Goal: Complete application form

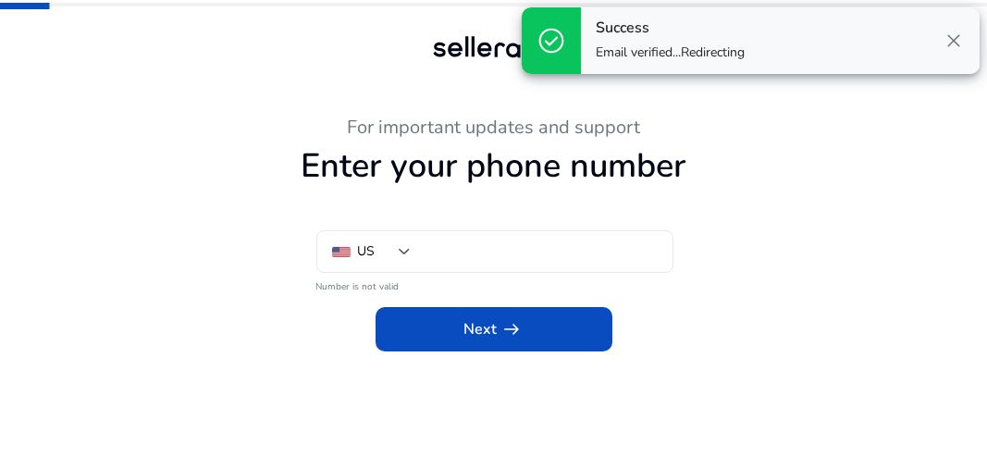
type input "**"
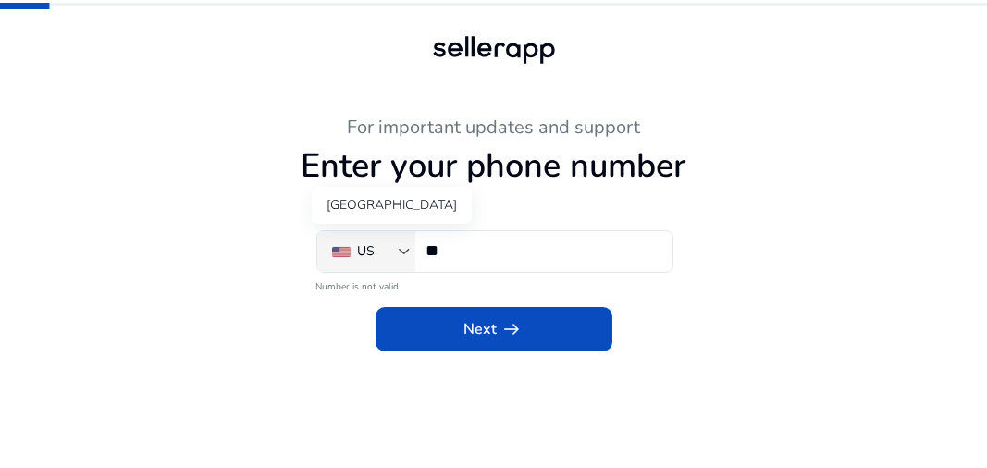
click at [408, 264] on div "US" at bounding box center [371, 251] width 78 height 41
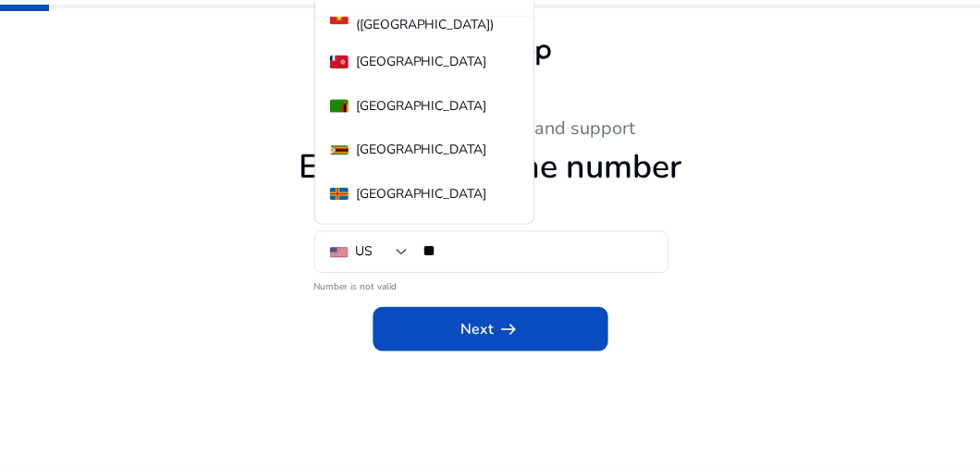
scroll to position [53, 0]
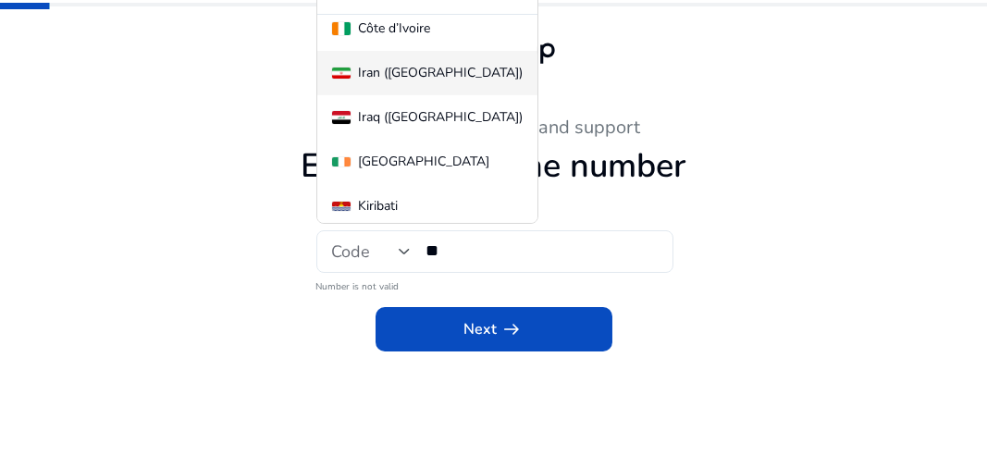
type input "**"
click at [414, 68] on span "Iran (‫[GEOGRAPHIC_DATA]‬‎)" at bounding box center [427, 73] width 190 height 15
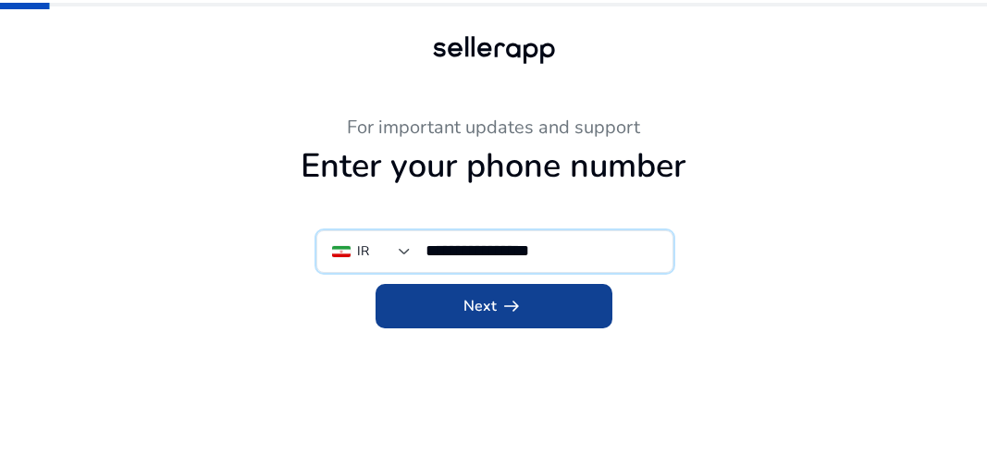
type input "**********"
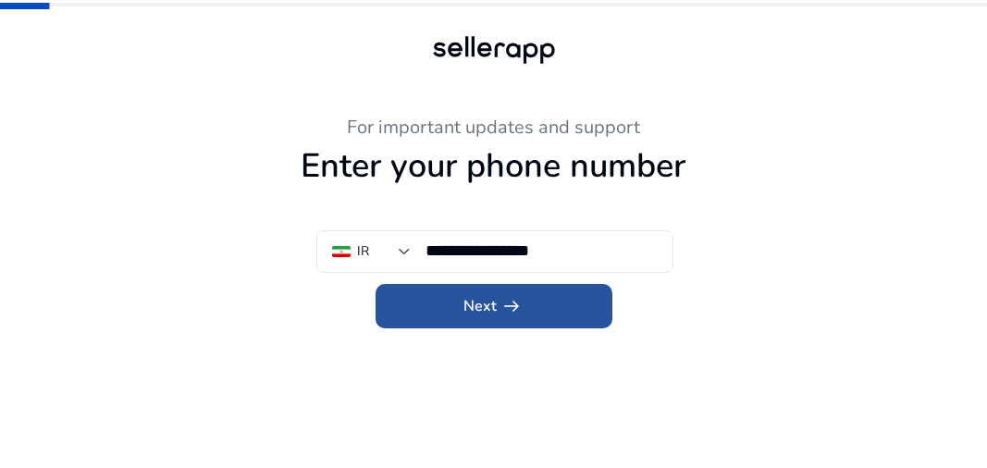
click at [520, 303] on span "arrow_right_alt" at bounding box center [512, 306] width 22 height 22
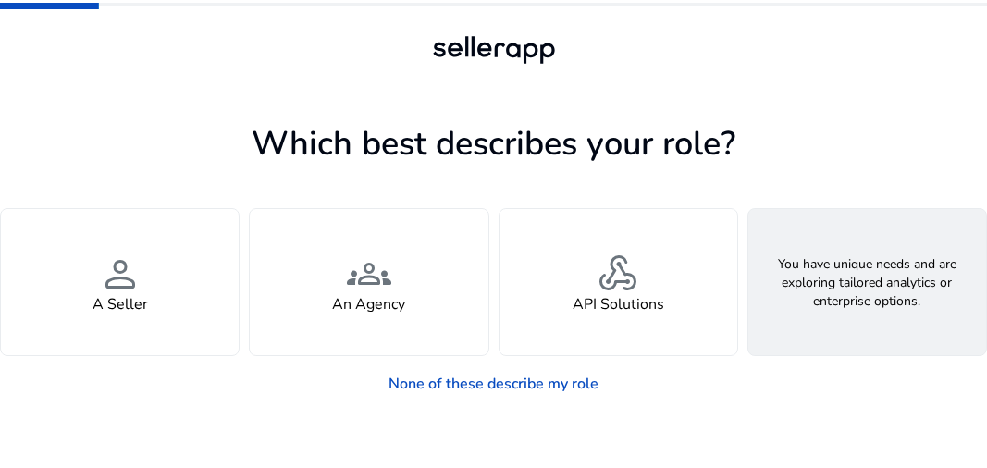
click at [853, 277] on span "feature_search" at bounding box center [866, 274] width 44 height 44
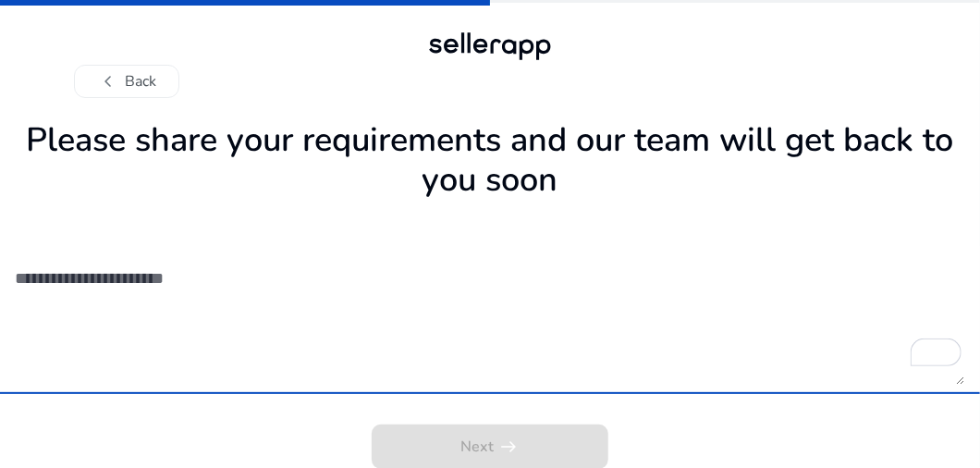
scroll to position [5, 0]
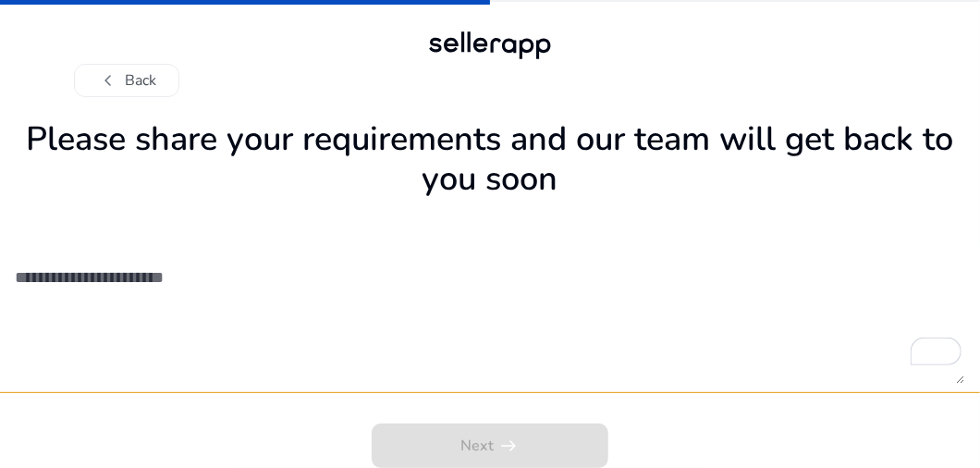
click at [474, 438] on div "Next arrow_right_alt" at bounding box center [490, 439] width 980 height 55
click at [115, 92] on button "chevron_left Back" at bounding box center [126, 80] width 105 height 33
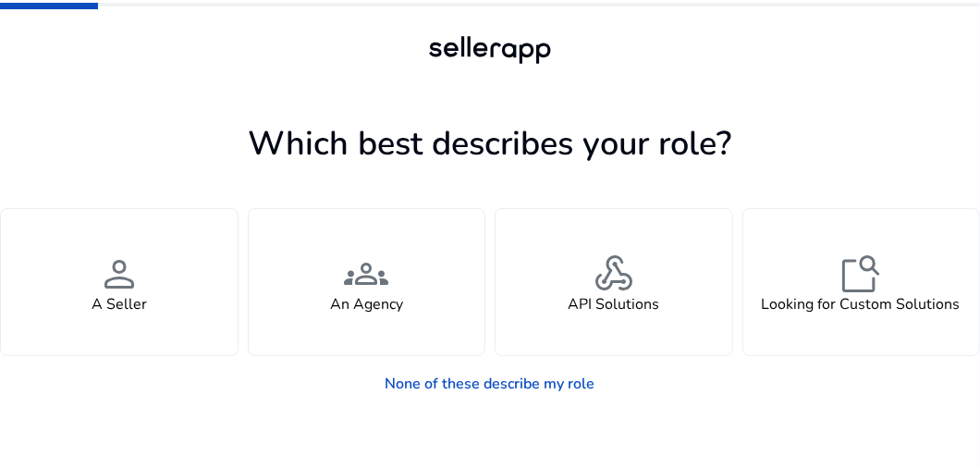
scroll to position [0, 0]
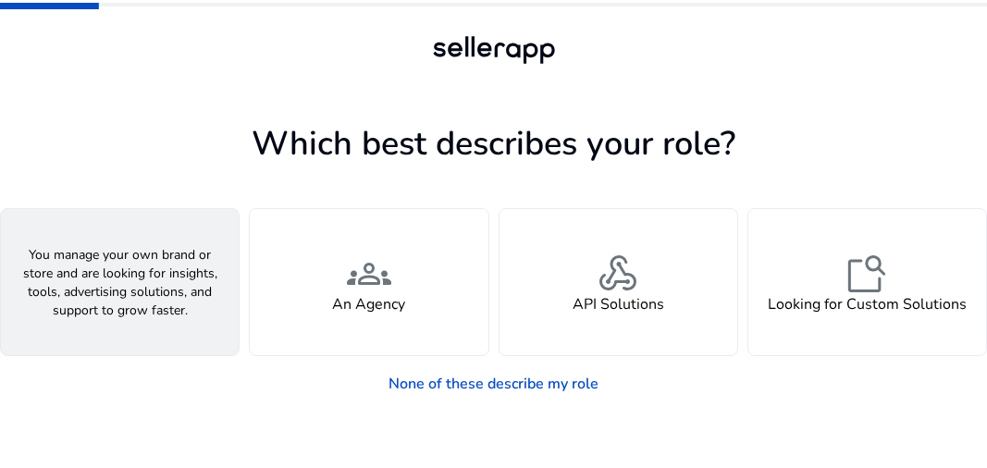
click at [203, 228] on div "person A Seller" at bounding box center [120, 282] width 238 height 146
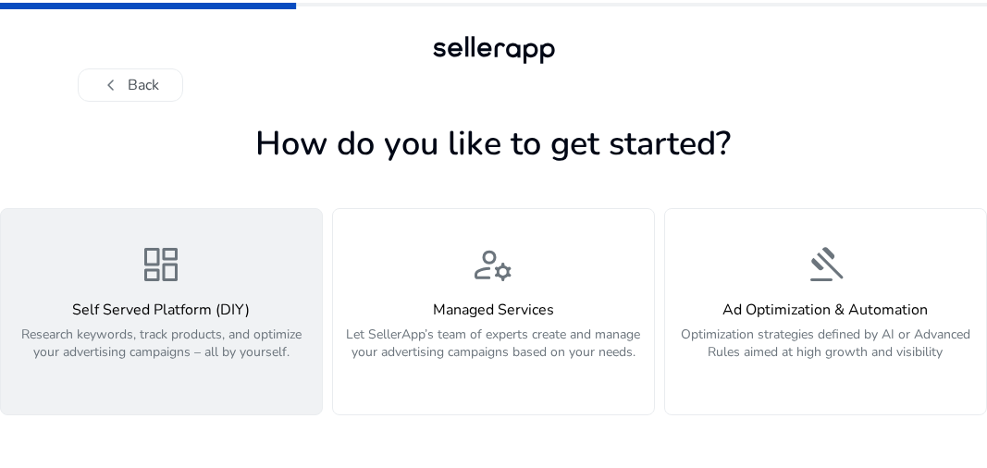
click at [245, 274] on div "dashboard Self Served Platform (DIY) Research keywords, track products, and opt…" at bounding box center [161, 311] width 299 height 139
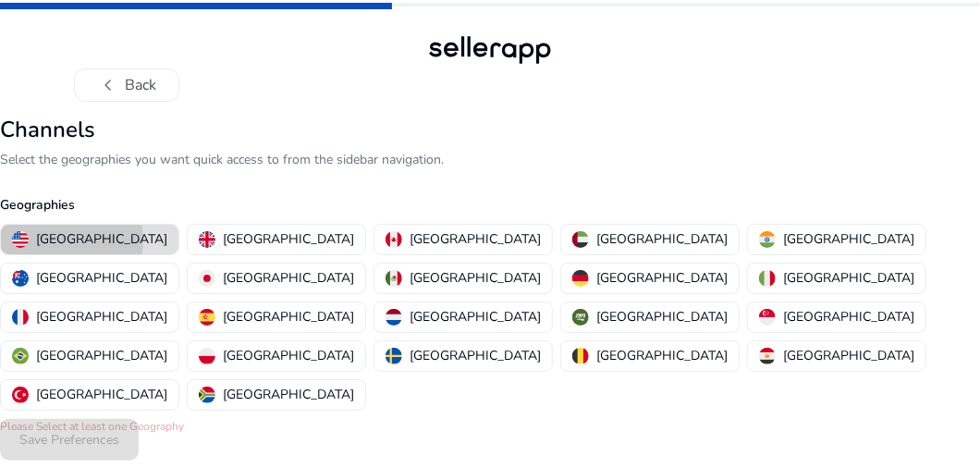
click at [71, 240] on p "[GEOGRAPHIC_DATA]" at bounding box center [101, 238] width 131 height 19
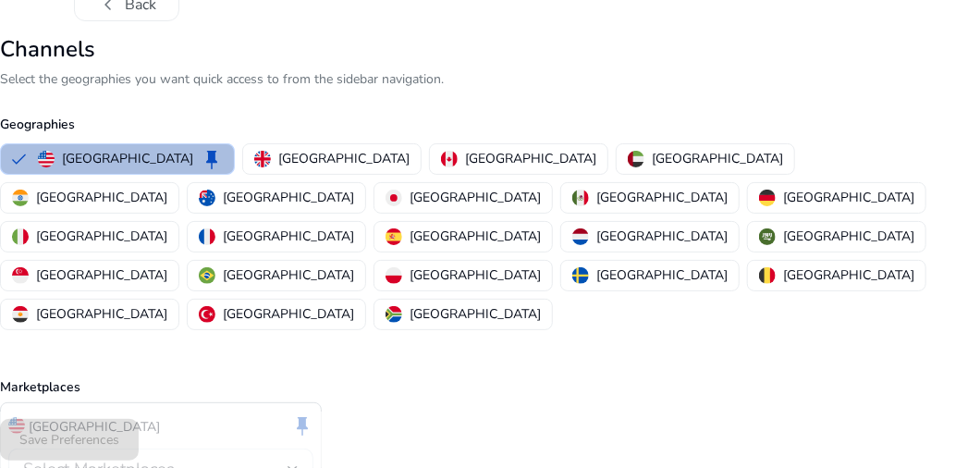
scroll to position [127, 0]
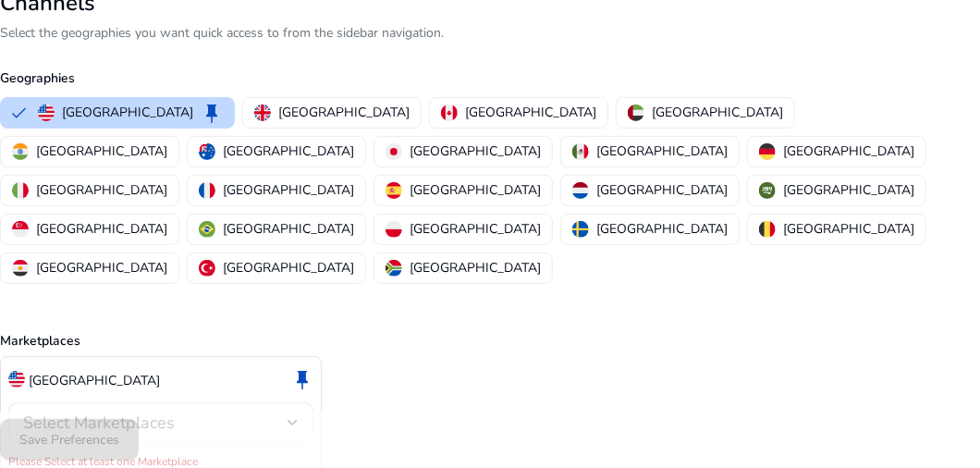
click at [186, 402] on div "Select Marketplaces" at bounding box center [161, 422] width 276 height 41
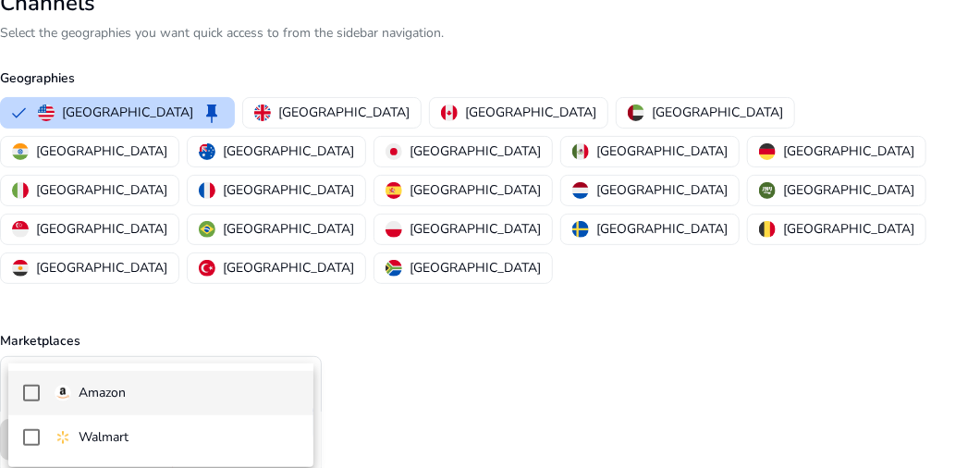
click at [29, 389] on mat-pseudo-checkbox at bounding box center [31, 393] width 17 height 17
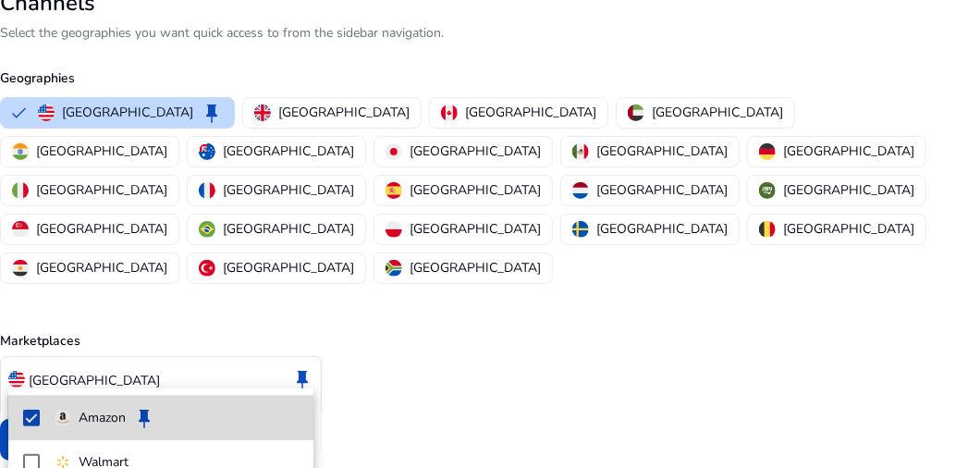
scroll to position [106, 0]
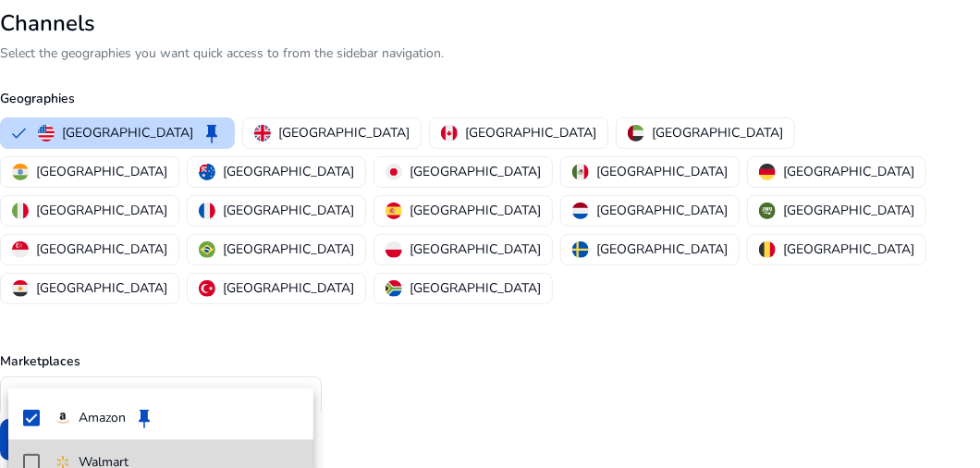
click at [31, 458] on mat-pseudo-checkbox at bounding box center [31, 462] width 17 height 17
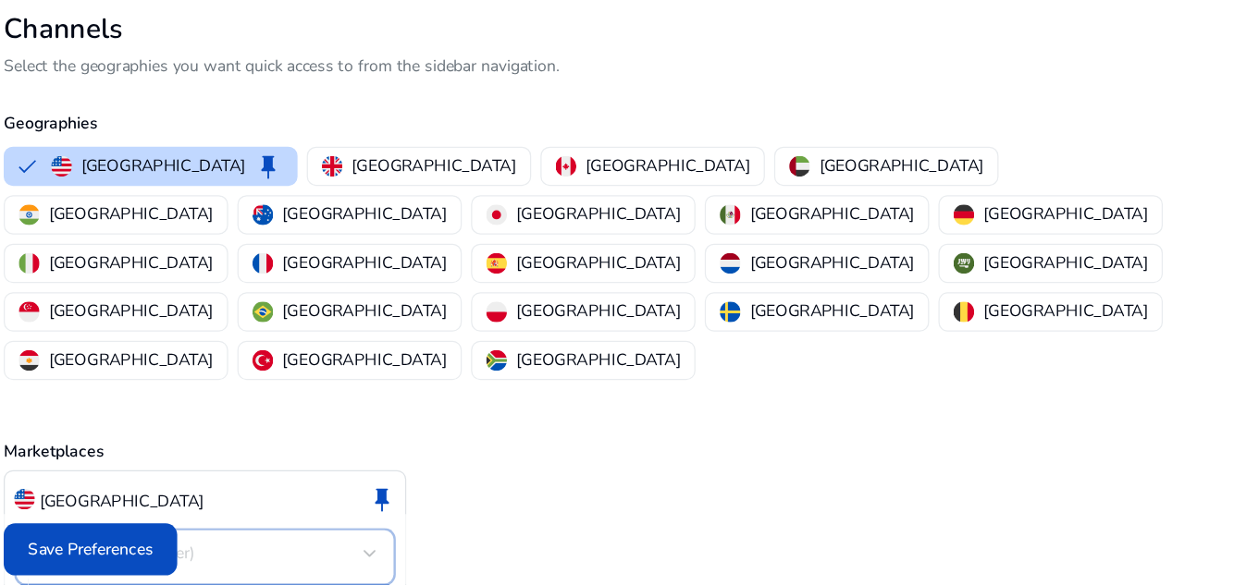
scroll to position [0, 0]
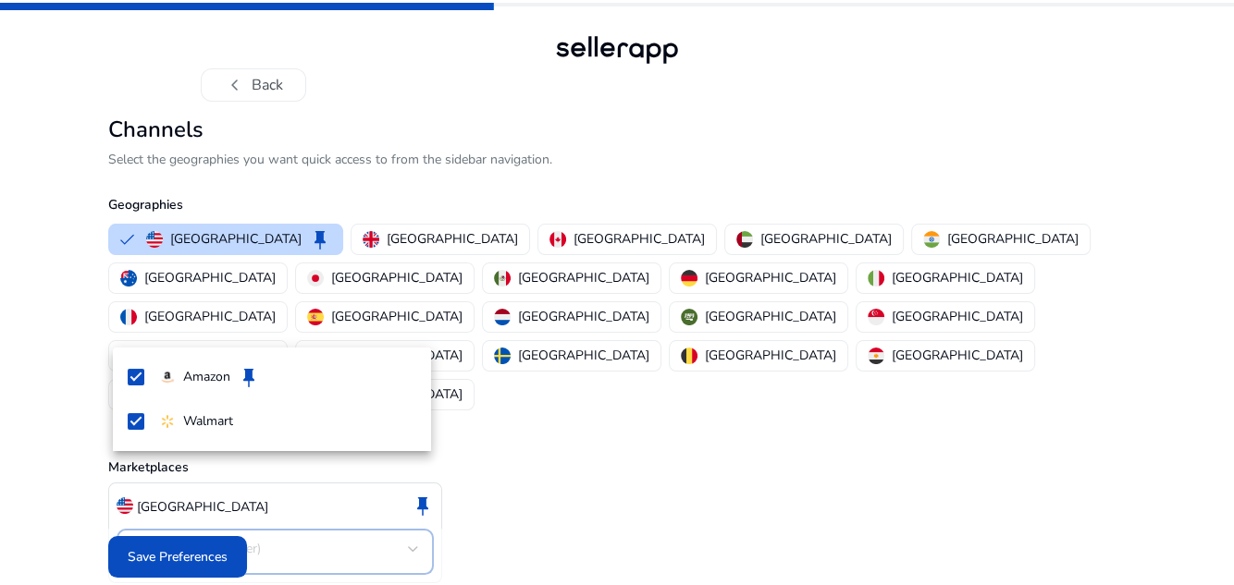
click at [192, 467] on div at bounding box center [617, 292] width 1234 height 585
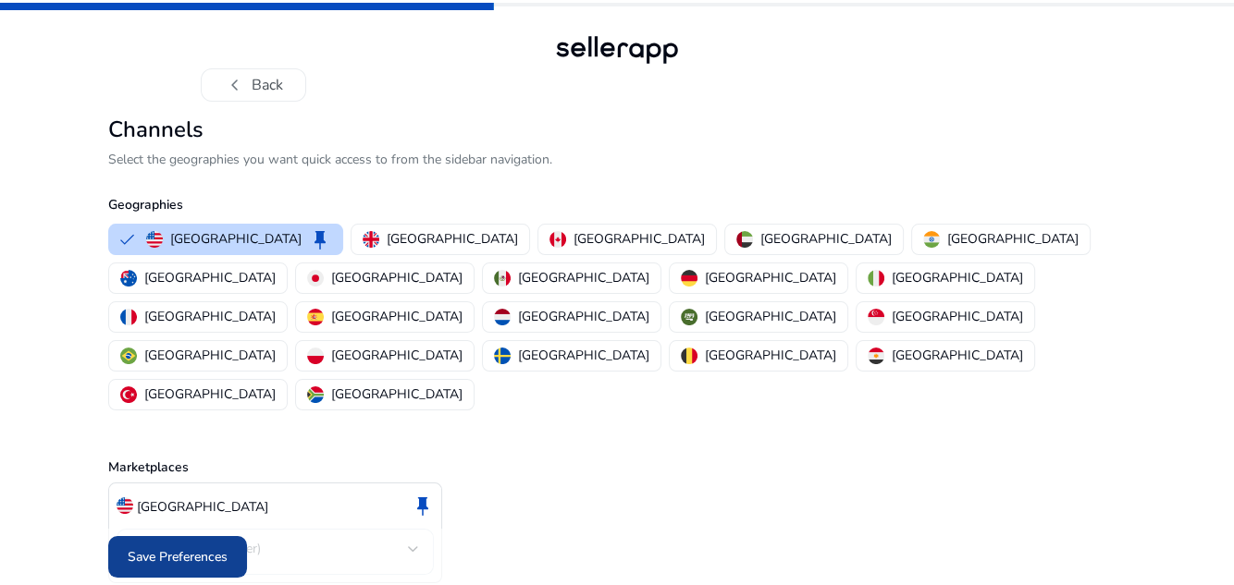
click at [193, 467] on span "Save Preferences" at bounding box center [178, 556] width 100 height 19
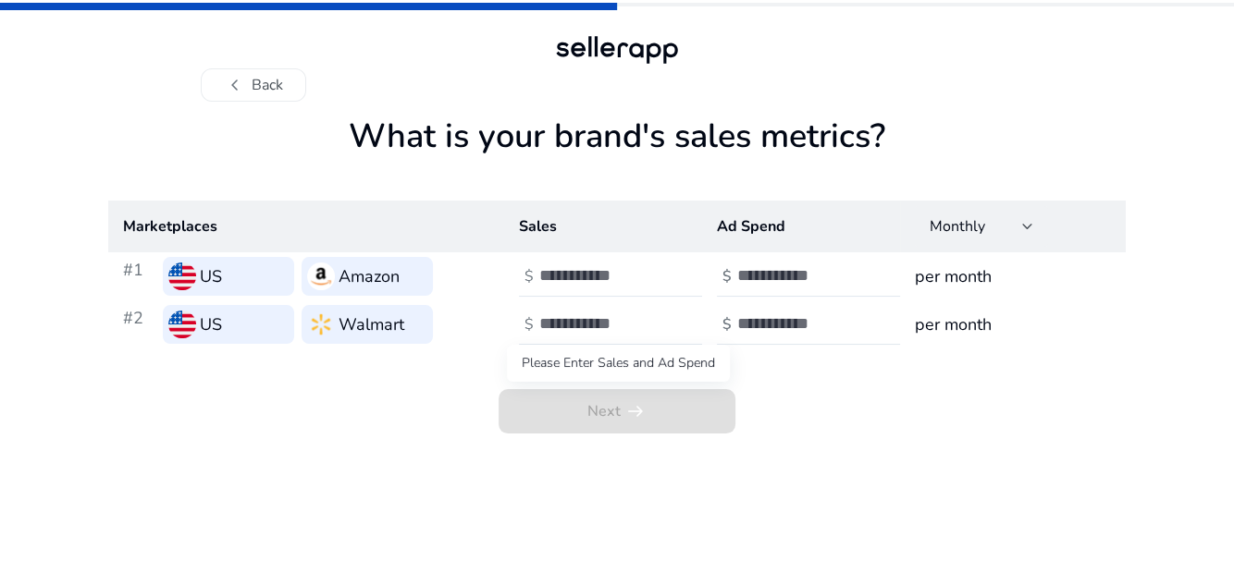
click at [616, 425] on span "Next arrow_right_alt" at bounding box center [616, 411] width 237 height 44
click at [614, 276] on input "number" at bounding box center [601, 275] width 125 height 20
click at [655, 271] on input "*" at bounding box center [601, 275] width 125 height 20
type input "*"
click at [655, 283] on input "*" at bounding box center [601, 275] width 125 height 20
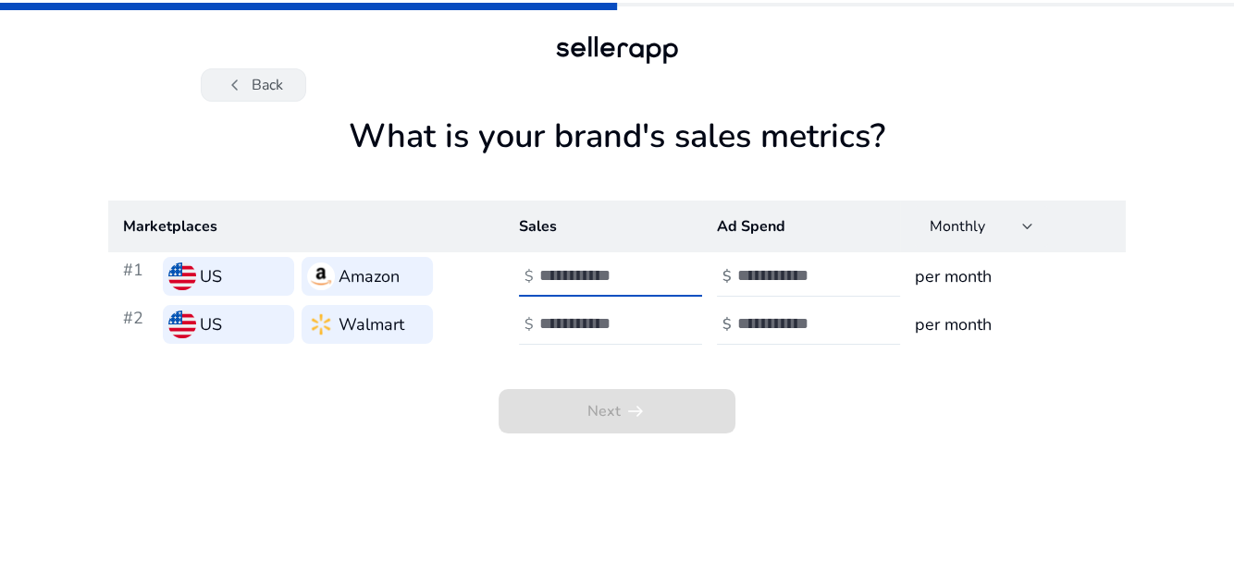
click at [252, 72] on button "chevron_left Back" at bounding box center [253, 84] width 105 height 33
